Goal: Communication & Community: Answer question/provide support

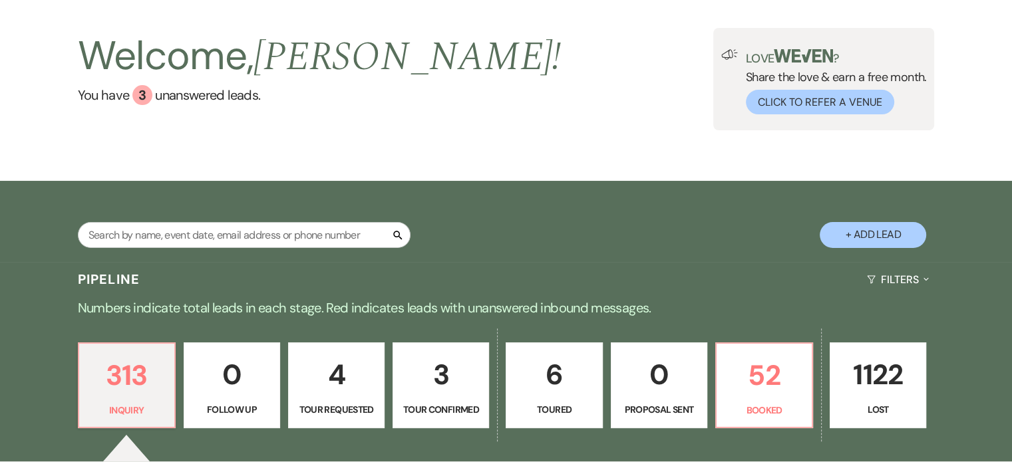
scroll to position [266, 0]
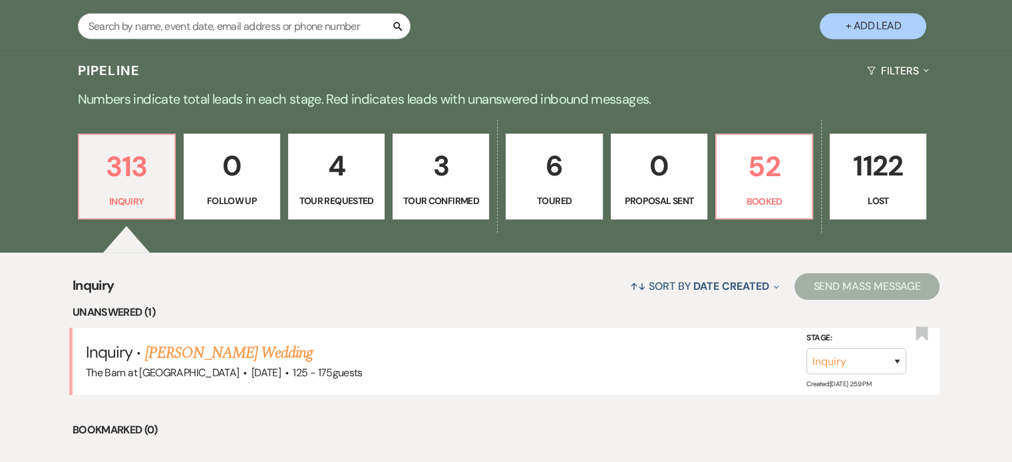
click at [234, 355] on link "[PERSON_NAME] Wedding" at bounding box center [229, 353] width 168 height 24
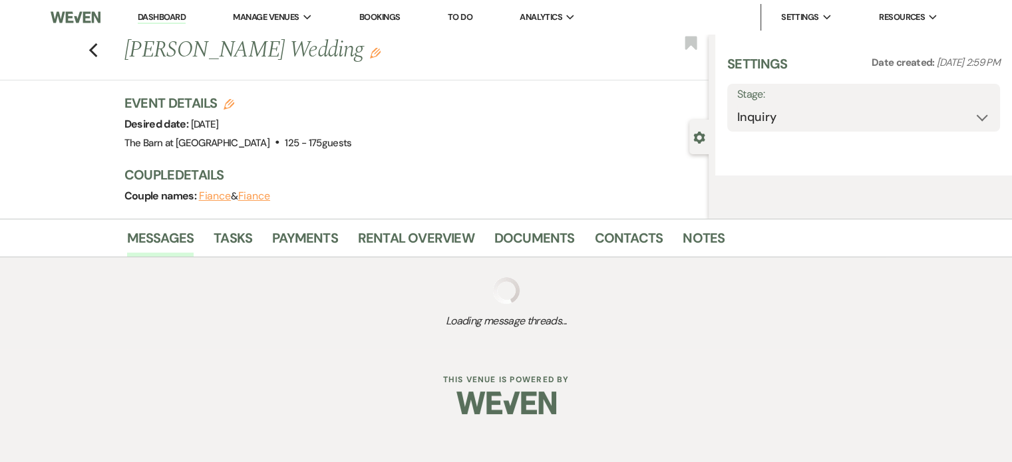
select select "3"
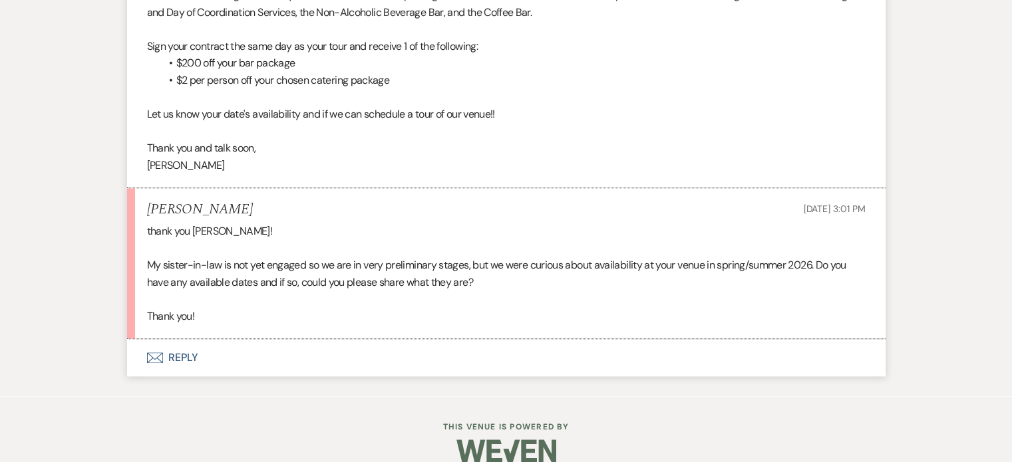
scroll to position [1517, 0]
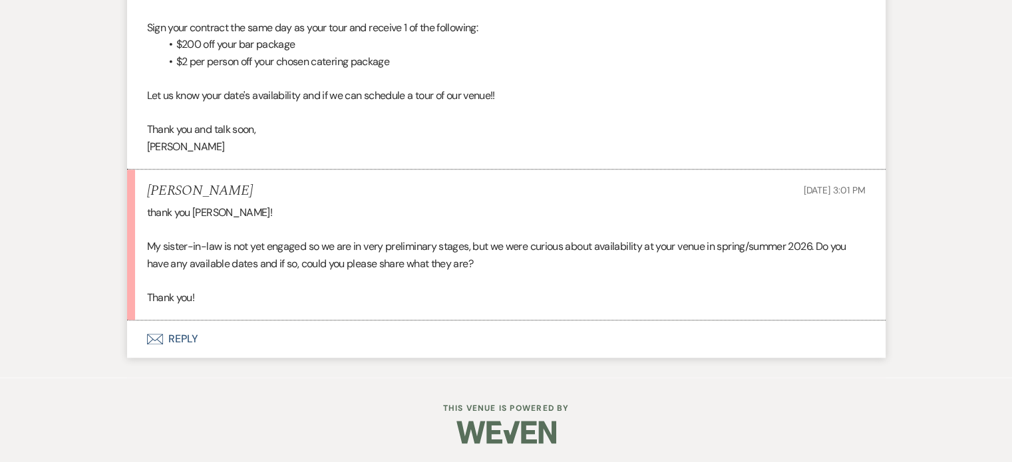
click at [184, 340] on button "Envelope Reply" at bounding box center [506, 339] width 758 height 37
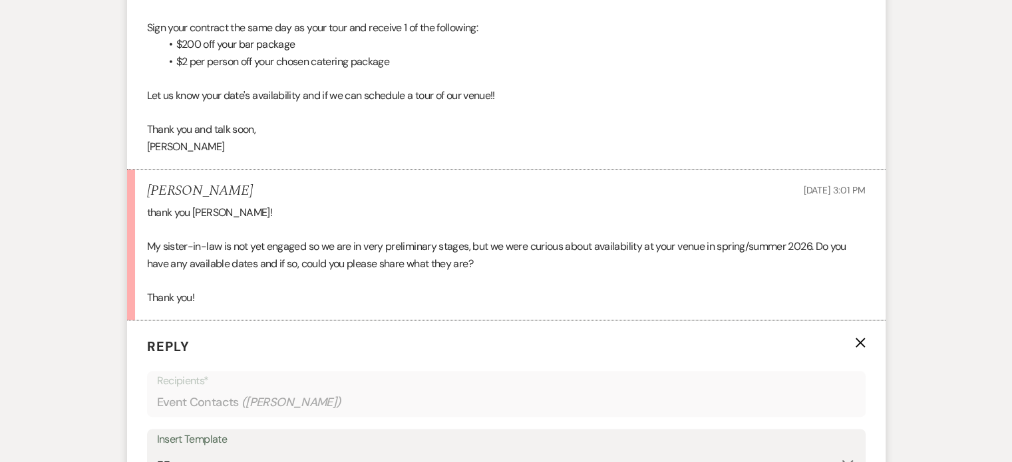
scroll to position [1743, 0]
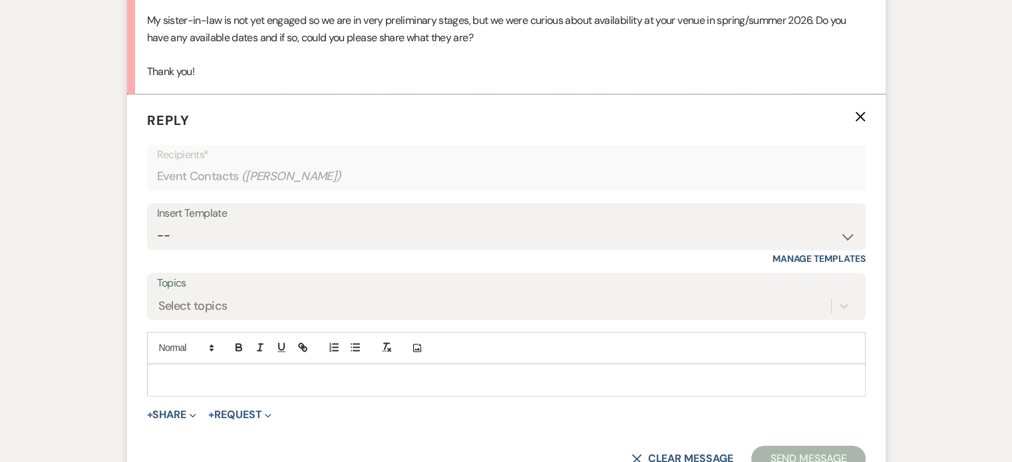
click at [305, 378] on p at bounding box center [506, 379] width 697 height 15
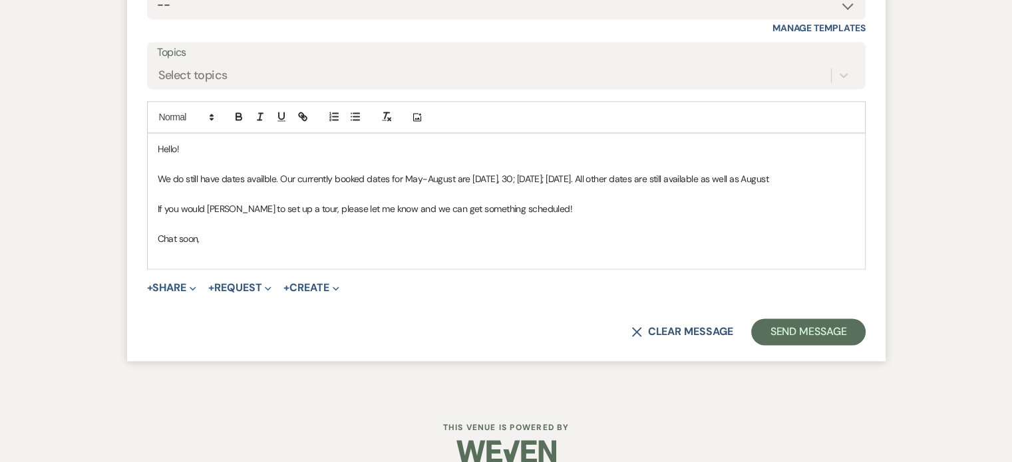
scroll to position [1992, 0]
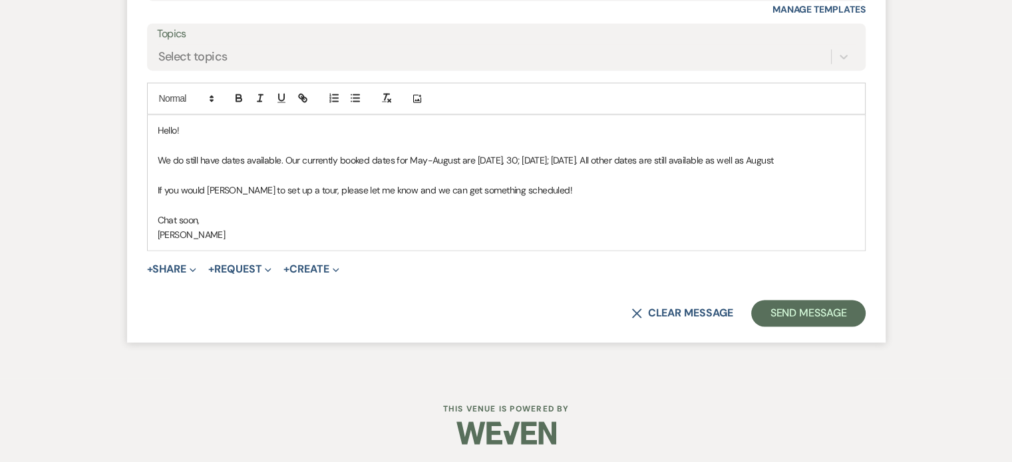
click at [206, 189] on p "If you would [PERSON_NAME] to set up a tour, please let me know and we can get …" at bounding box center [506, 190] width 697 height 15
click at [808, 311] on button "Send Message" at bounding box center [808, 313] width 114 height 27
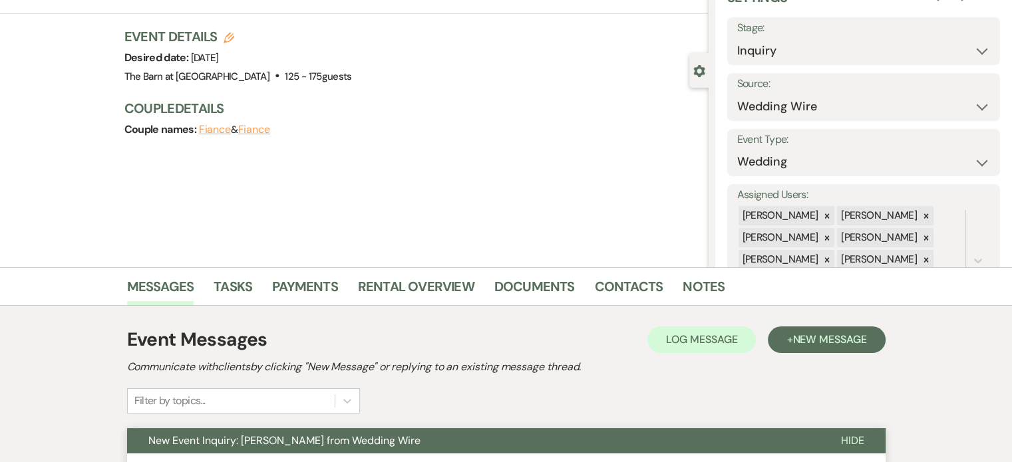
scroll to position [0, 0]
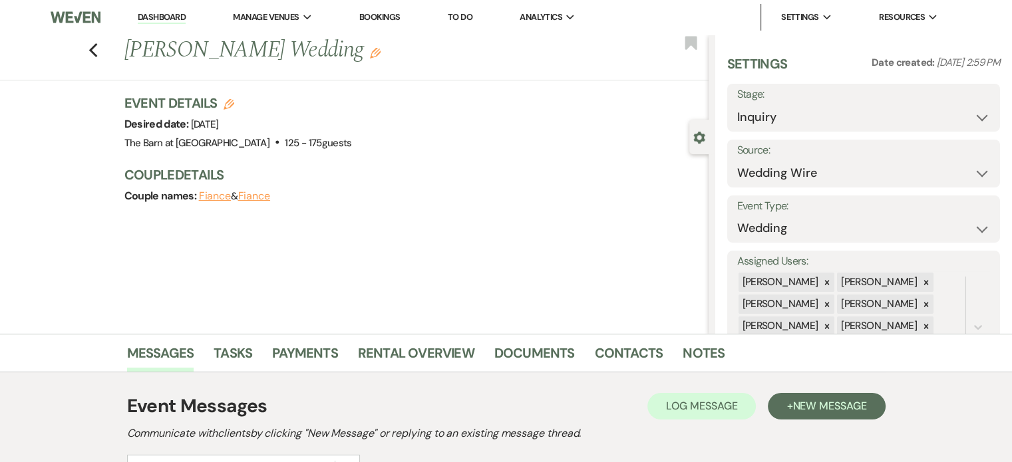
click at [177, 21] on link "Dashboard" at bounding box center [162, 17] width 48 height 13
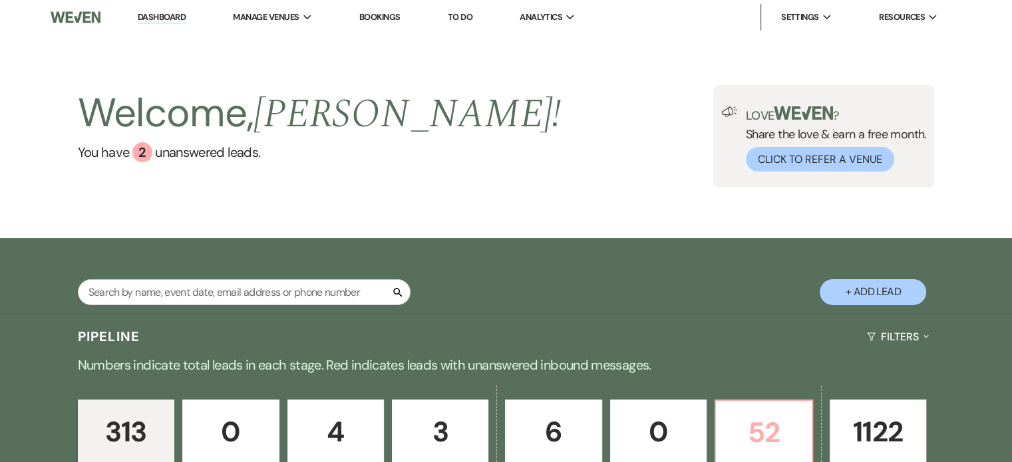
click at [769, 420] on p "52" at bounding box center [763, 432] width 79 height 45
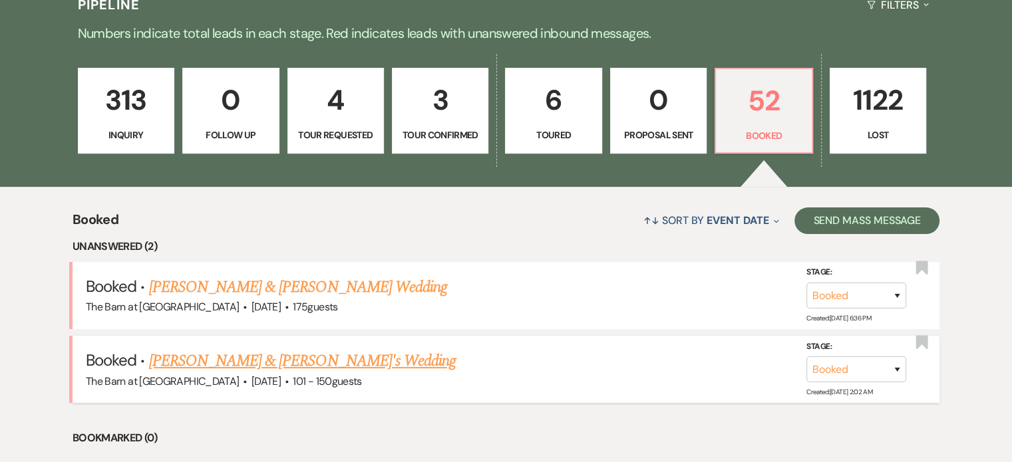
scroll to position [399, 0]
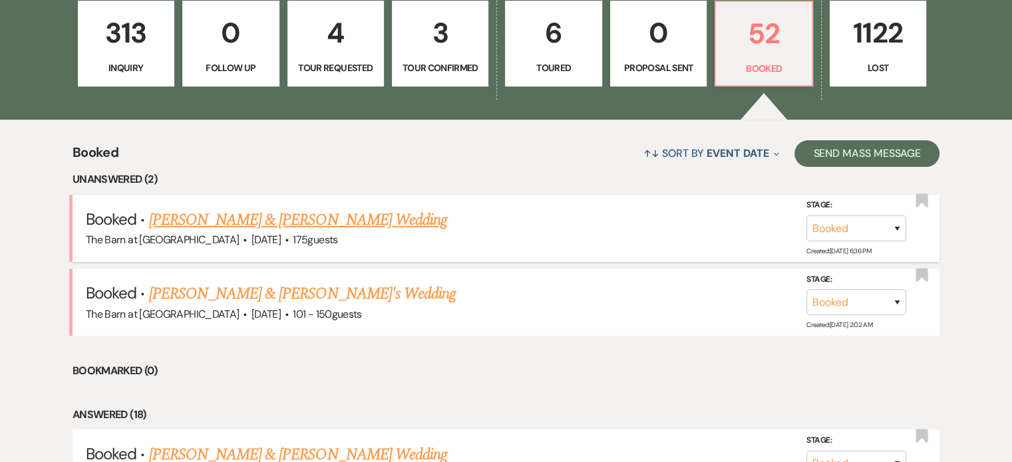
click at [331, 221] on link "[PERSON_NAME] & [PERSON_NAME] Wedding" at bounding box center [298, 220] width 298 height 24
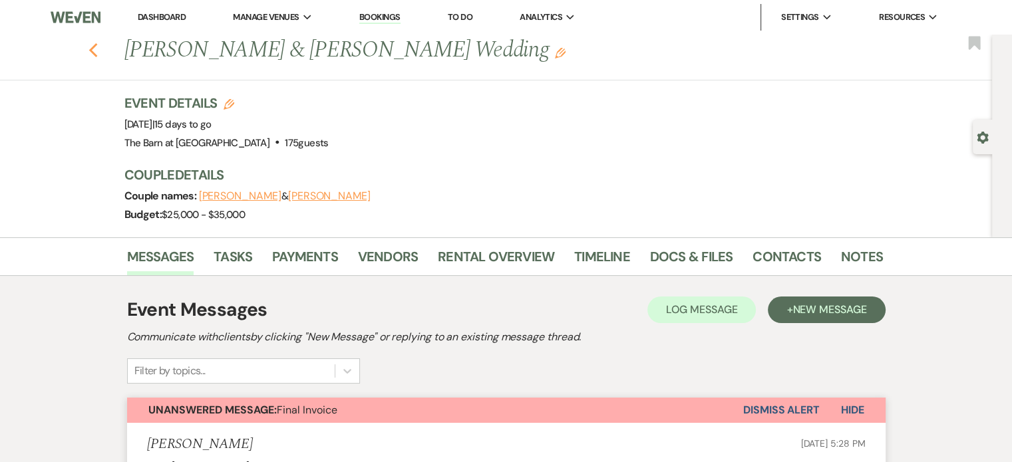
click at [98, 53] on icon "Previous" at bounding box center [93, 51] width 10 height 16
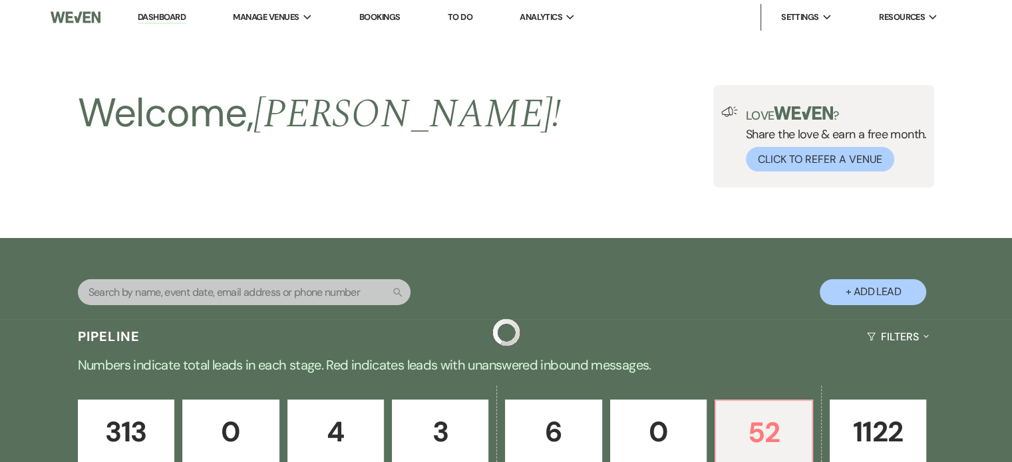
scroll to position [399, 0]
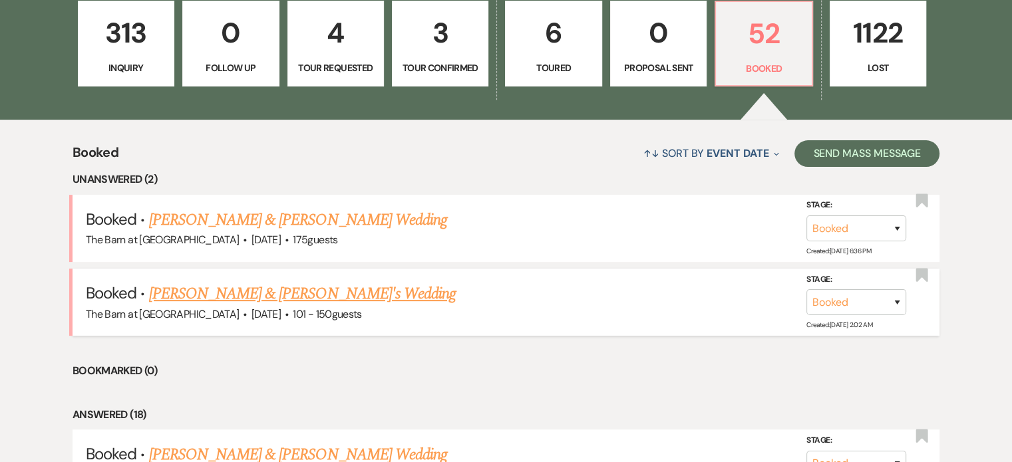
click at [271, 299] on link "[PERSON_NAME] & [PERSON_NAME]'s Wedding" at bounding box center [302, 294] width 307 height 24
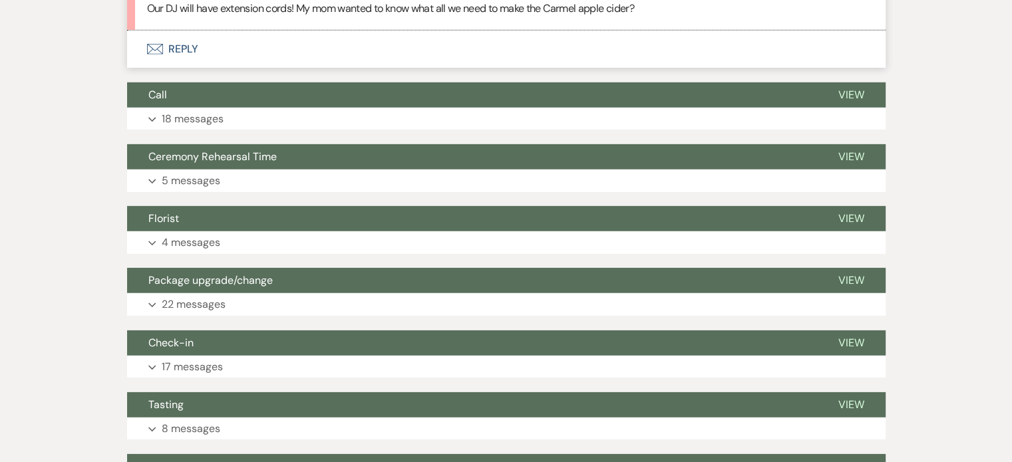
scroll to position [3925, 0]
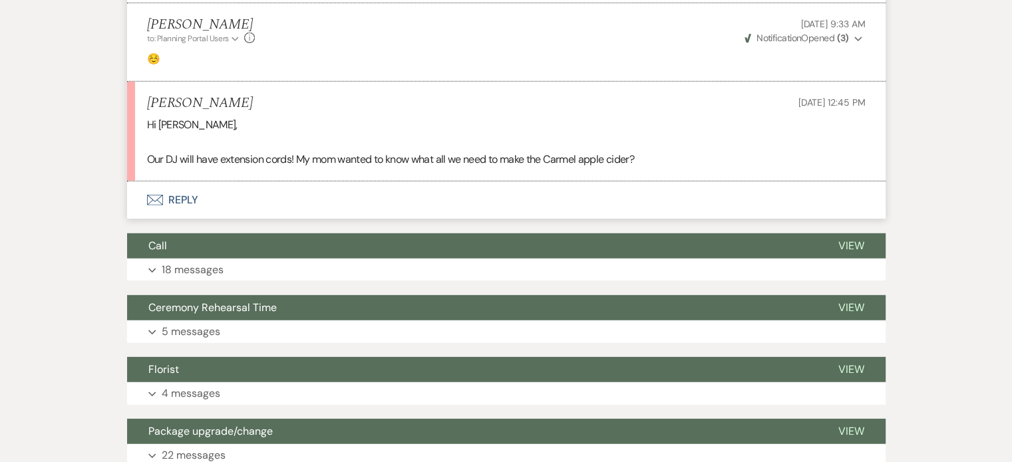
click at [194, 182] on button "Envelope Reply" at bounding box center [506, 200] width 758 height 37
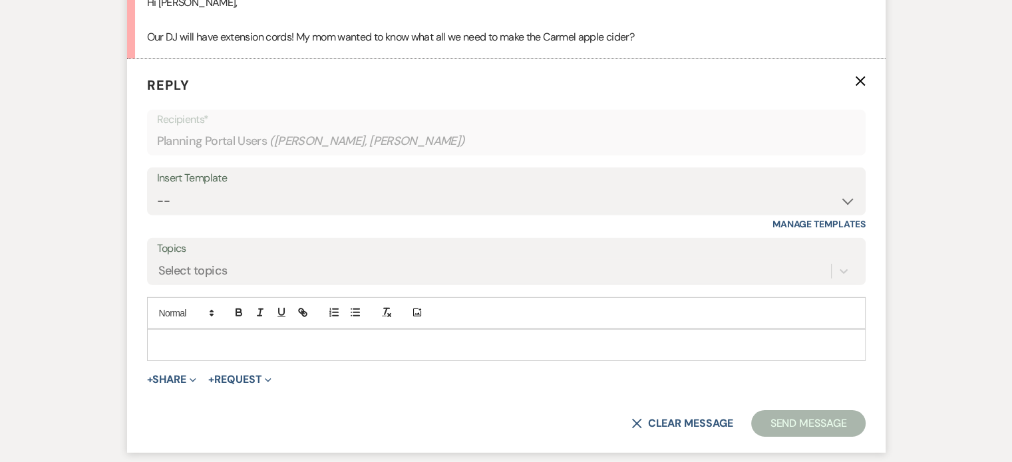
scroll to position [4052, 0]
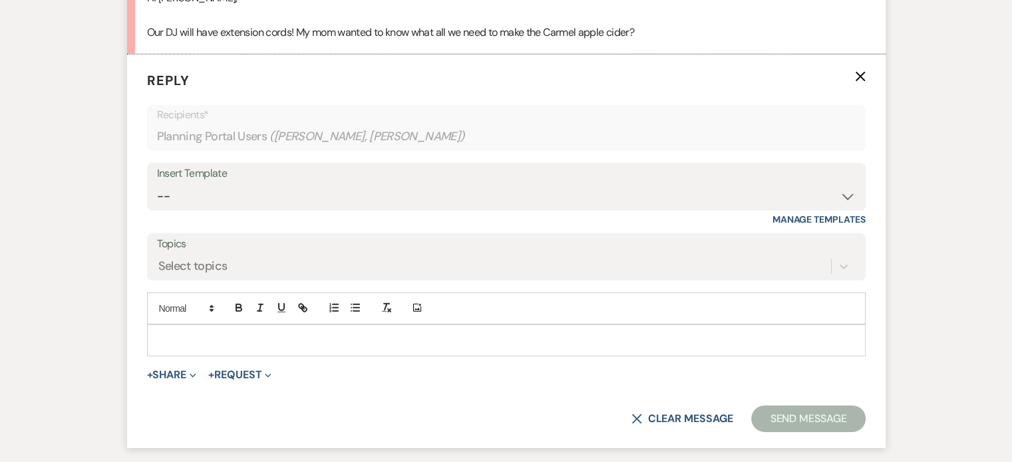
click at [216, 333] on p at bounding box center [506, 340] width 697 height 15
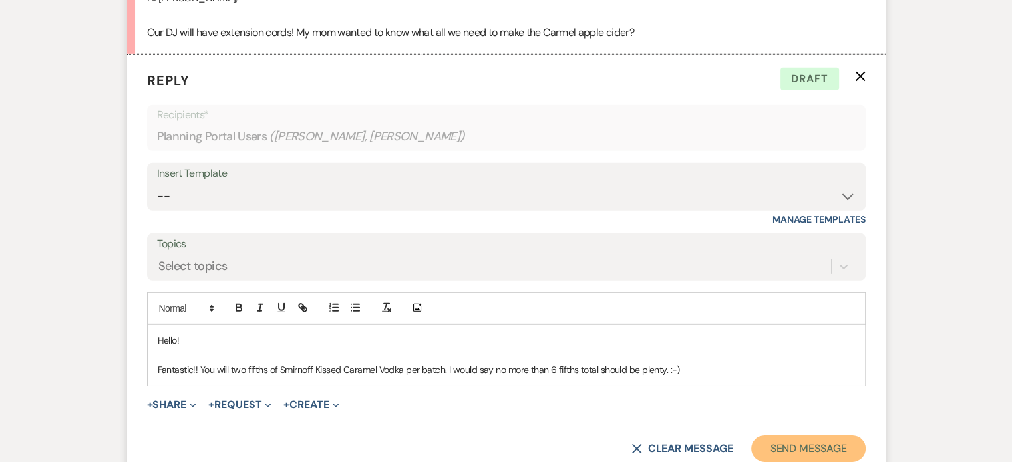
click at [784, 436] on button "Send Message" at bounding box center [808, 449] width 114 height 27
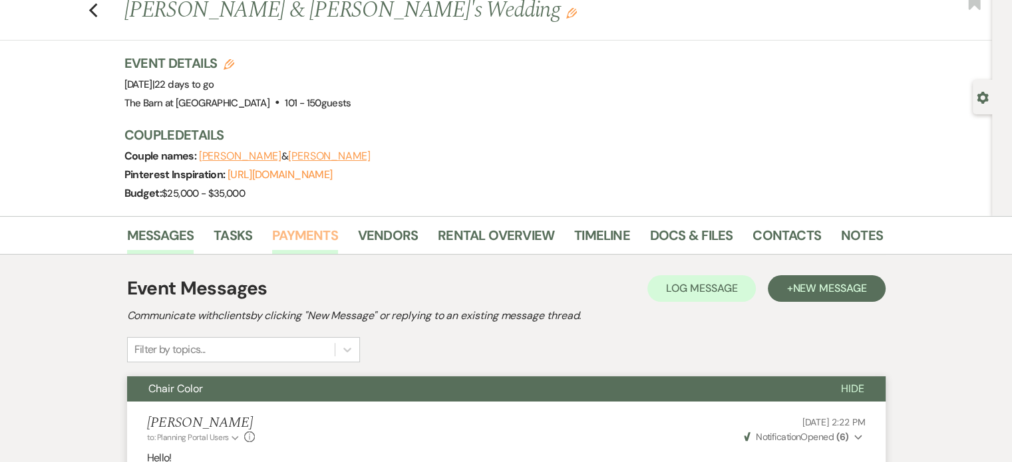
scroll to position [0, 0]
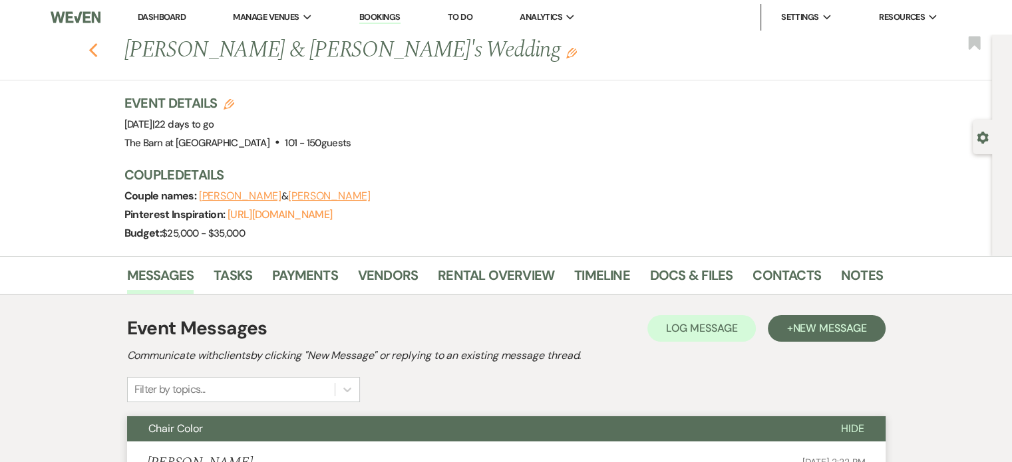
click at [93, 56] on icon "Previous" at bounding box center [93, 51] width 10 height 16
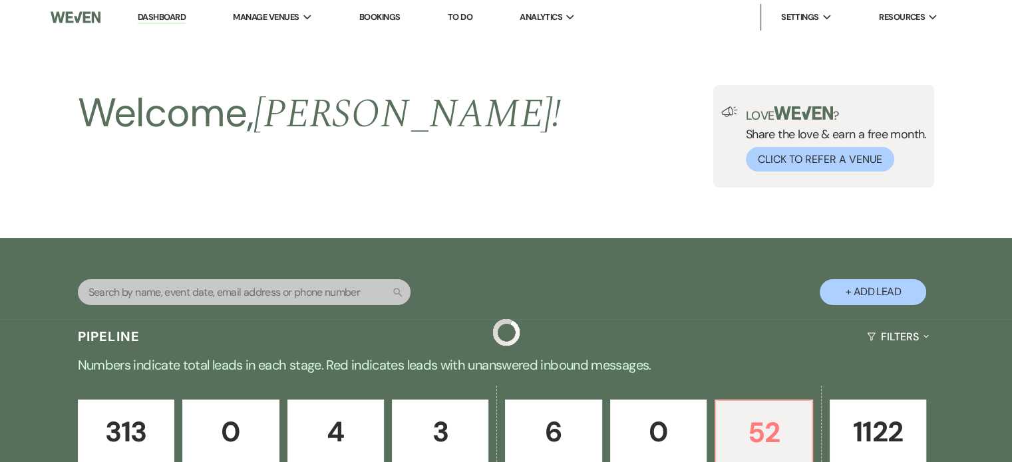
scroll to position [399, 0]
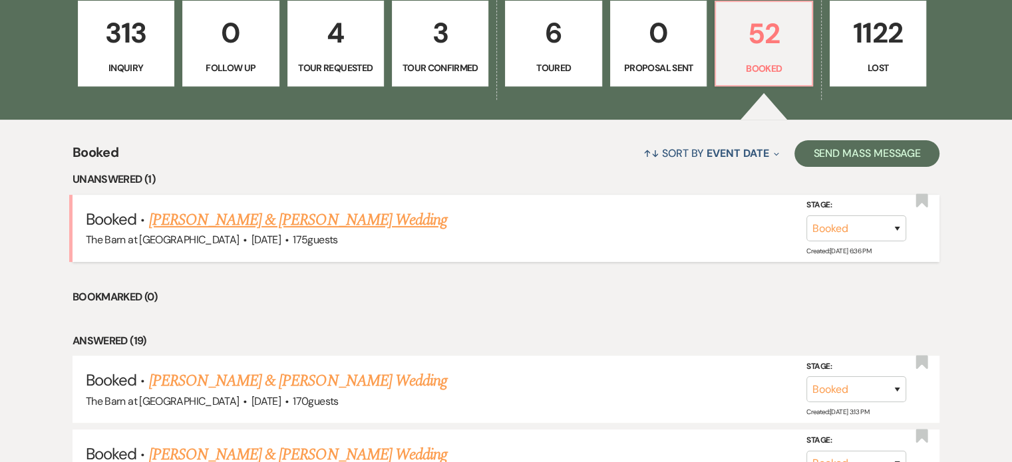
click at [383, 219] on link "[PERSON_NAME] & [PERSON_NAME] Wedding" at bounding box center [298, 220] width 298 height 24
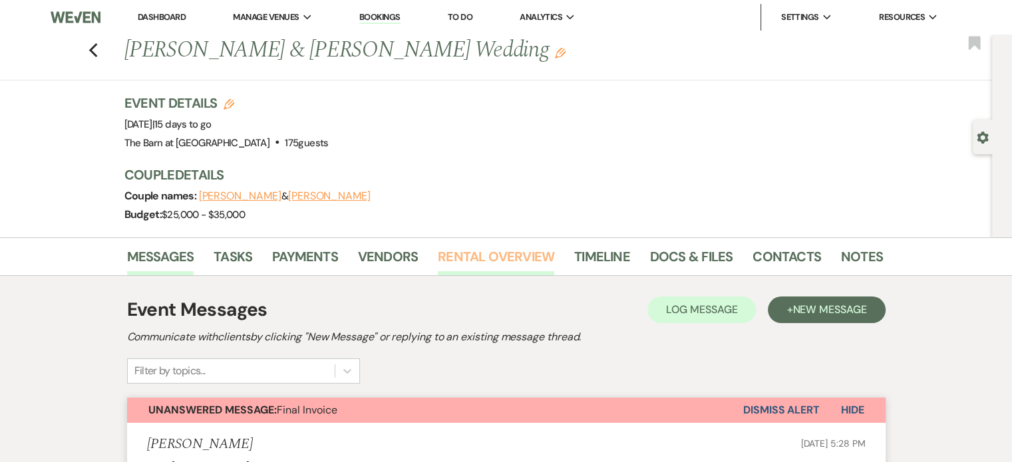
click at [473, 251] on link "Rental Overview" at bounding box center [496, 260] width 116 height 29
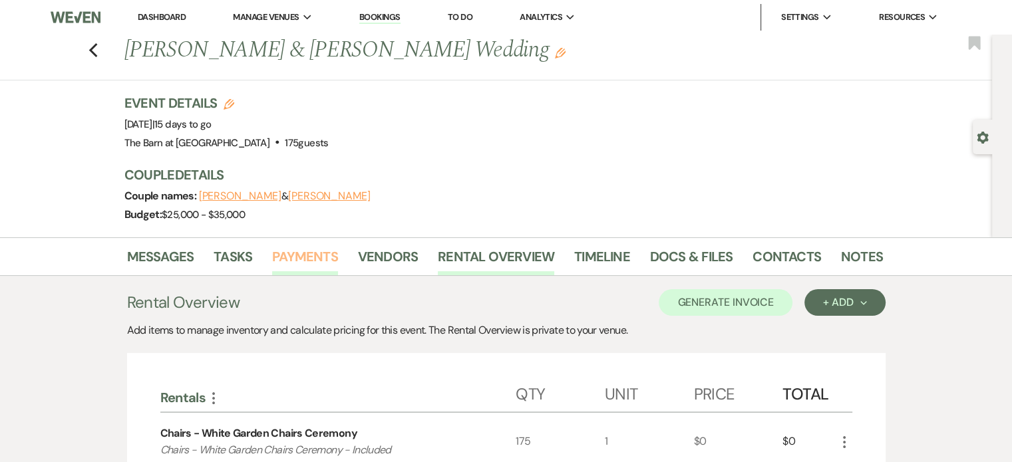
click at [326, 253] on link "Payments" at bounding box center [305, 260] width 66 height 29
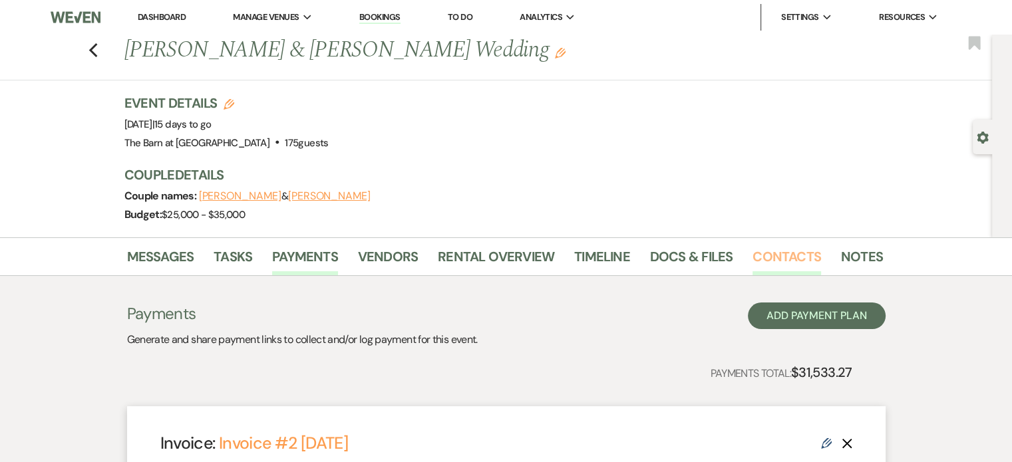
click at [772, 260] on link "Contacts" at bounding box center [786, 260] width 69 height 29
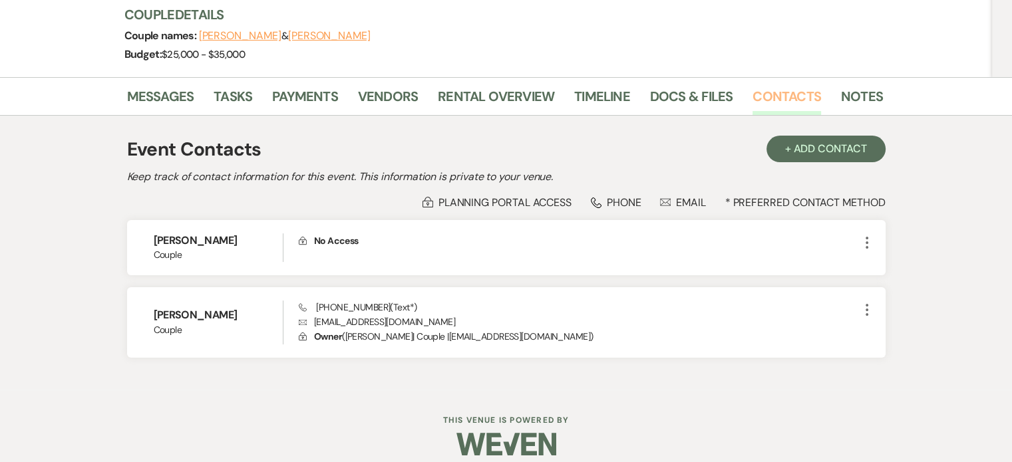
scroll to position [173, 0]
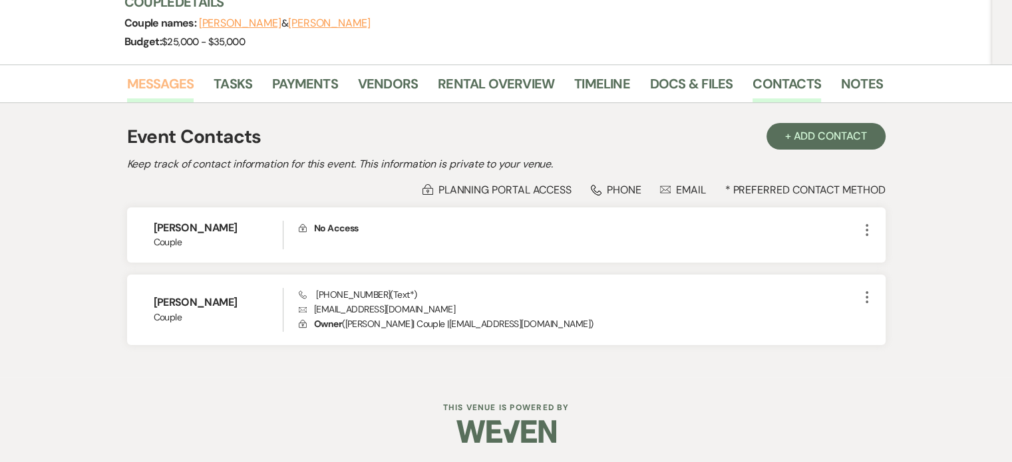
click at [189, 84] on link "Messages" at bounding box center [160, 87] width 67 height 29
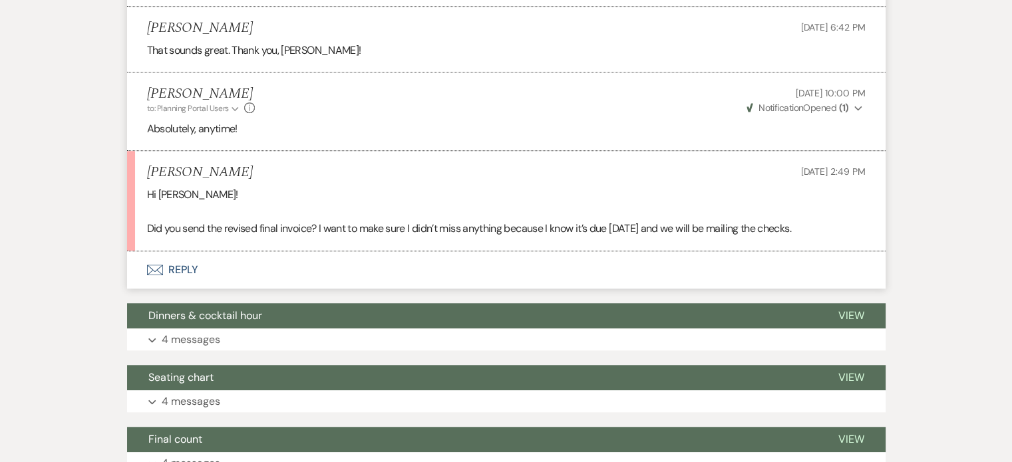
click at [184, 273] on button "Envelope Reply" at bounding box center [506, 269] width 758 height 37
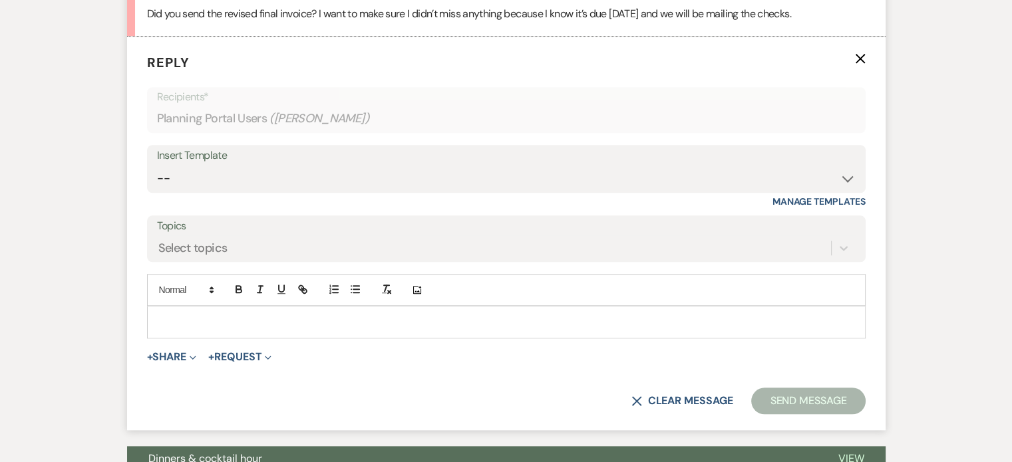
scroll to position [1253, 0]
click at [294, 314] on p at bounding box center [506, 321] width 697 height 15
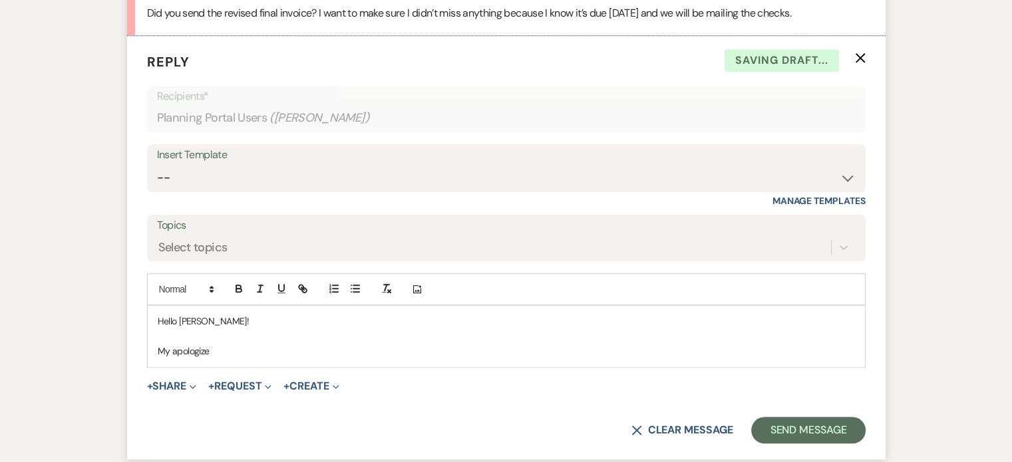
drag, startPoint x: 219, startPoint y: 352, endPoint x: 158, endPoint y: 354, distance: 60.6
click at [158, 354] on p "My apologize" at bounding box center [506, 351] width 697 height 15
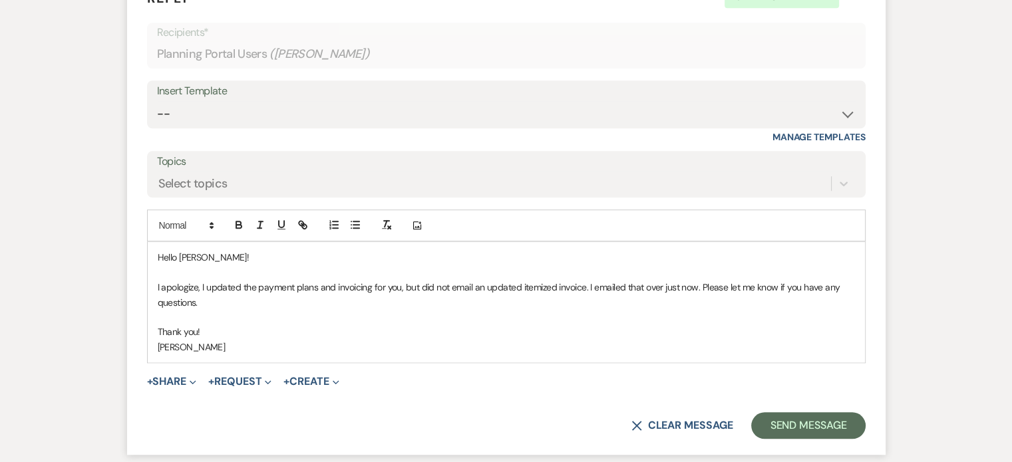
scroll to position [1386, 0]
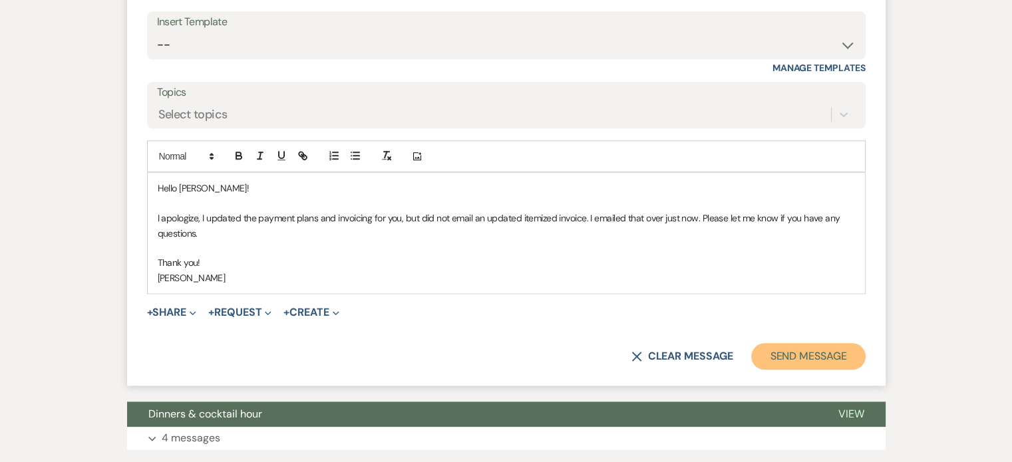
click at [787, 353] on button "Send Message" at bounding box center [808, 356] width 114 height 27
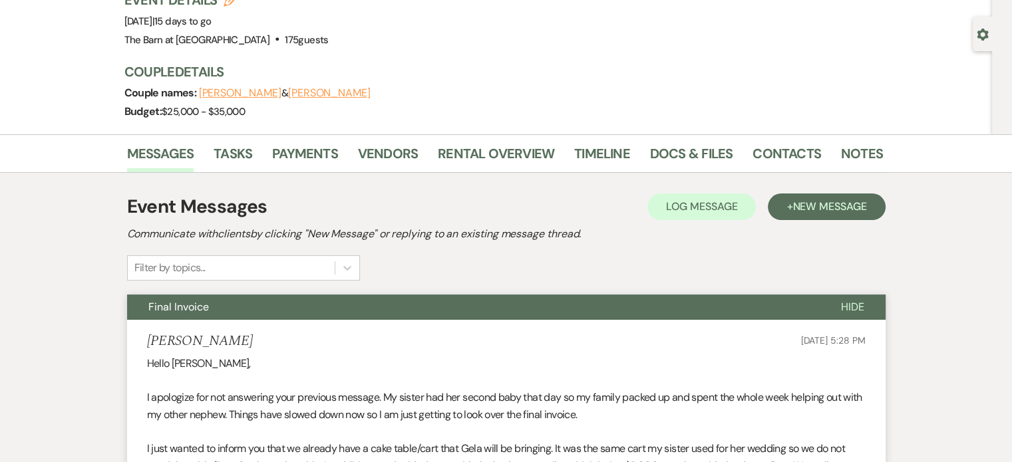
scroll to position [0, 0]
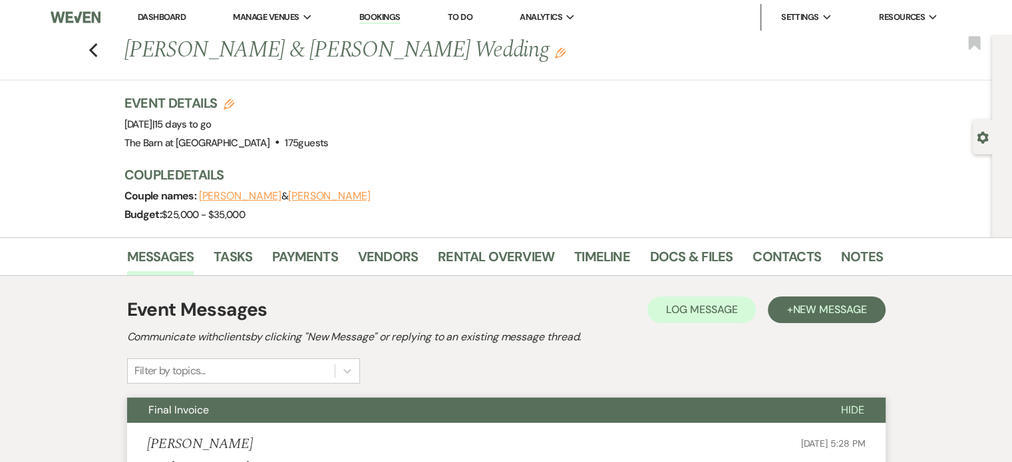
click at [186, 15] on li "Dashboard" at bounding box center [161, 17] width 61 height 27
click at [98, 43] on icon "Previous" at bounding box center [93, 51] width 10 height 16
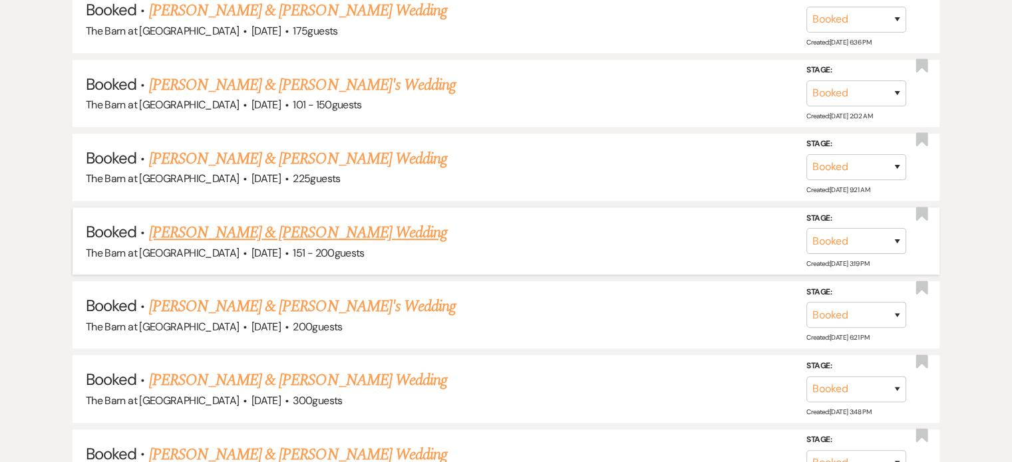
scroll to position [865, 0]
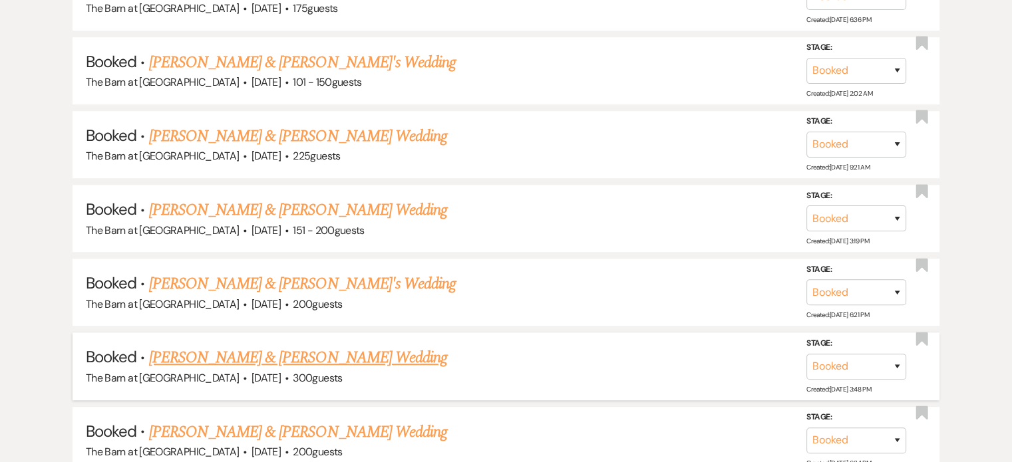
click at [287, 352] on link "[PERSON_NAME] & [PERSON_NAME] Wedding" at bounding box center [298, 358] width 298 height 24
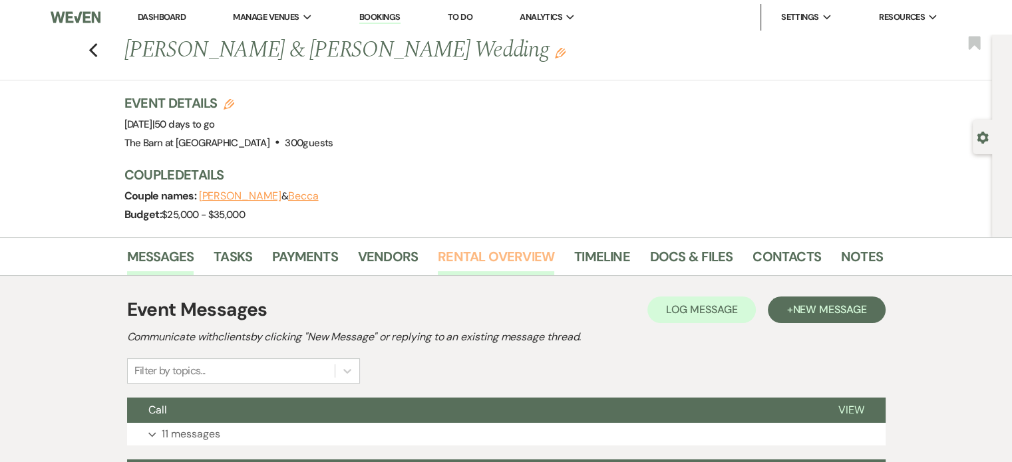
click at [492, 254] on link "Rental Overview" at bounding box center [496, 260] width 116 height 29
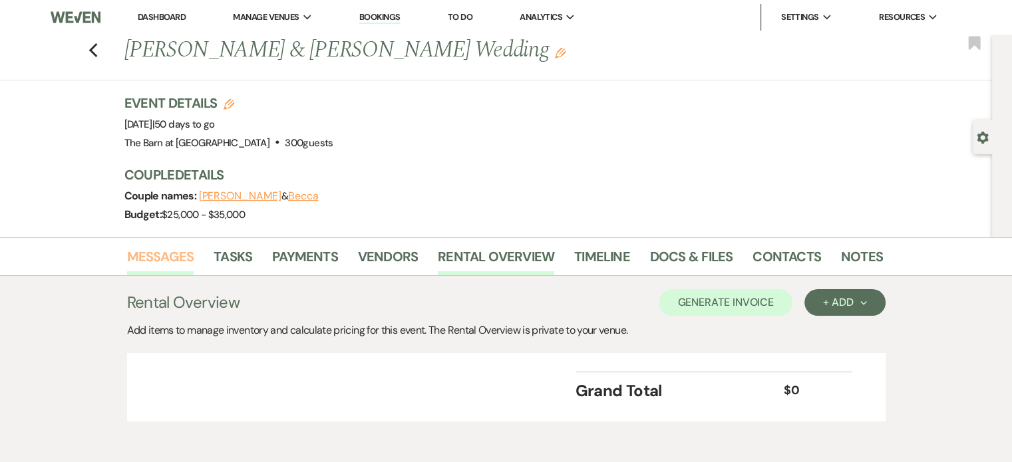
click at [178, 259] on link "Messages" at bounding box center [160, 260] width 67 height 29
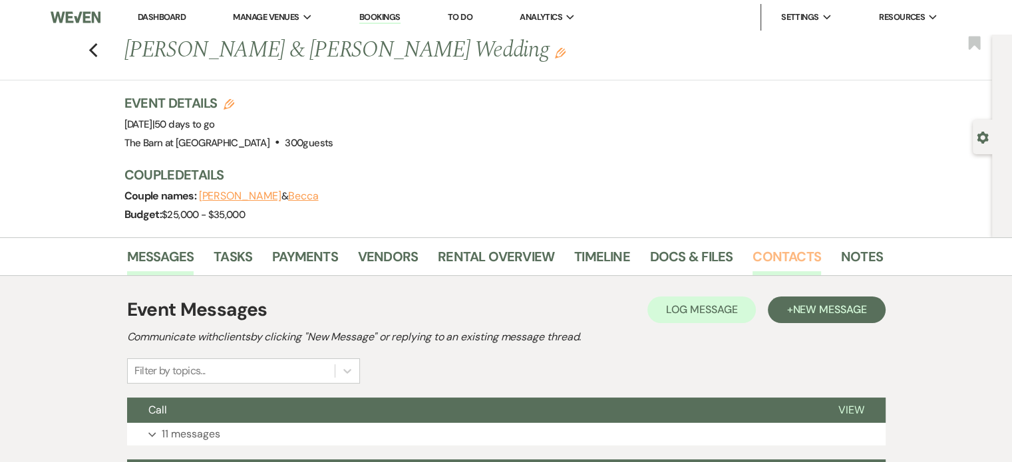
click at [769, 252] on link "Contacts" at bounding box center [786, 260] width 69 height 29
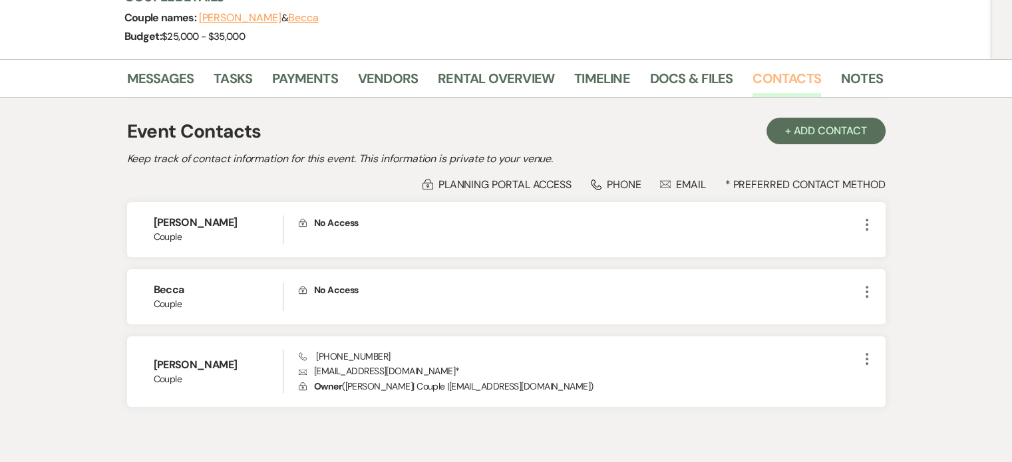
scroll to position [41, 0]
